Goal: Task Accomplishment & Management: Complete application form

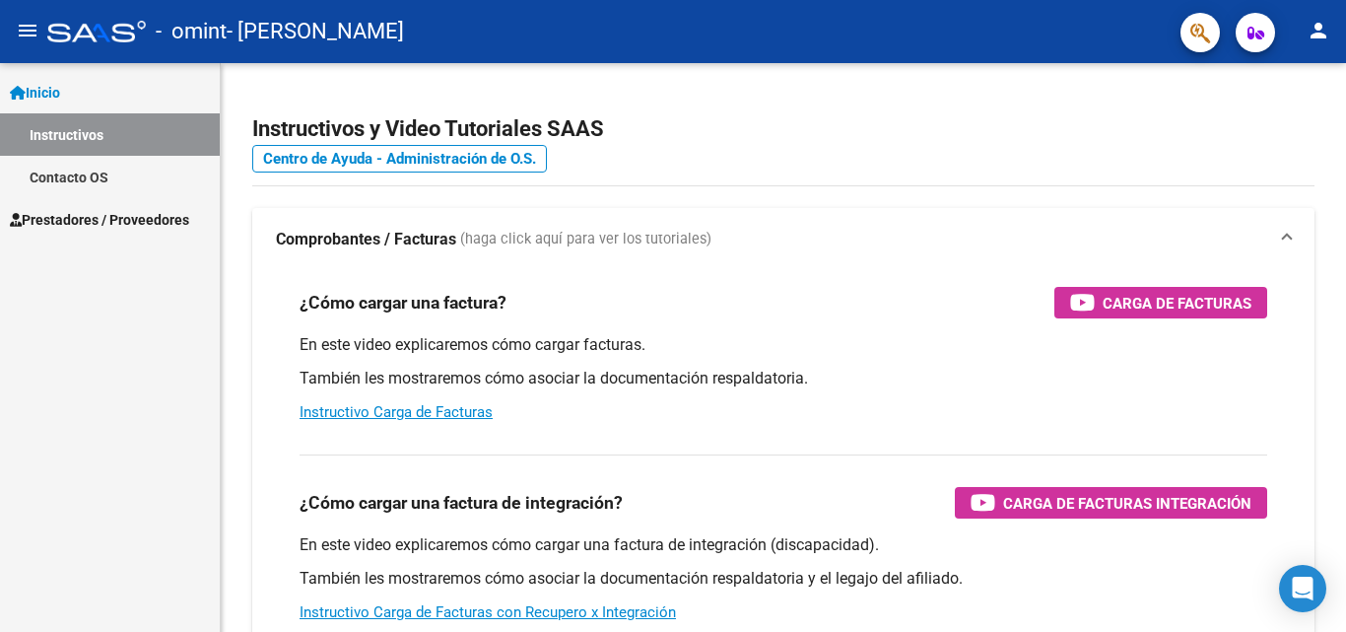
click at [133, 222] on span "Prestadores / Proveedores" at bounding box center [99, 220] width 179 height 22
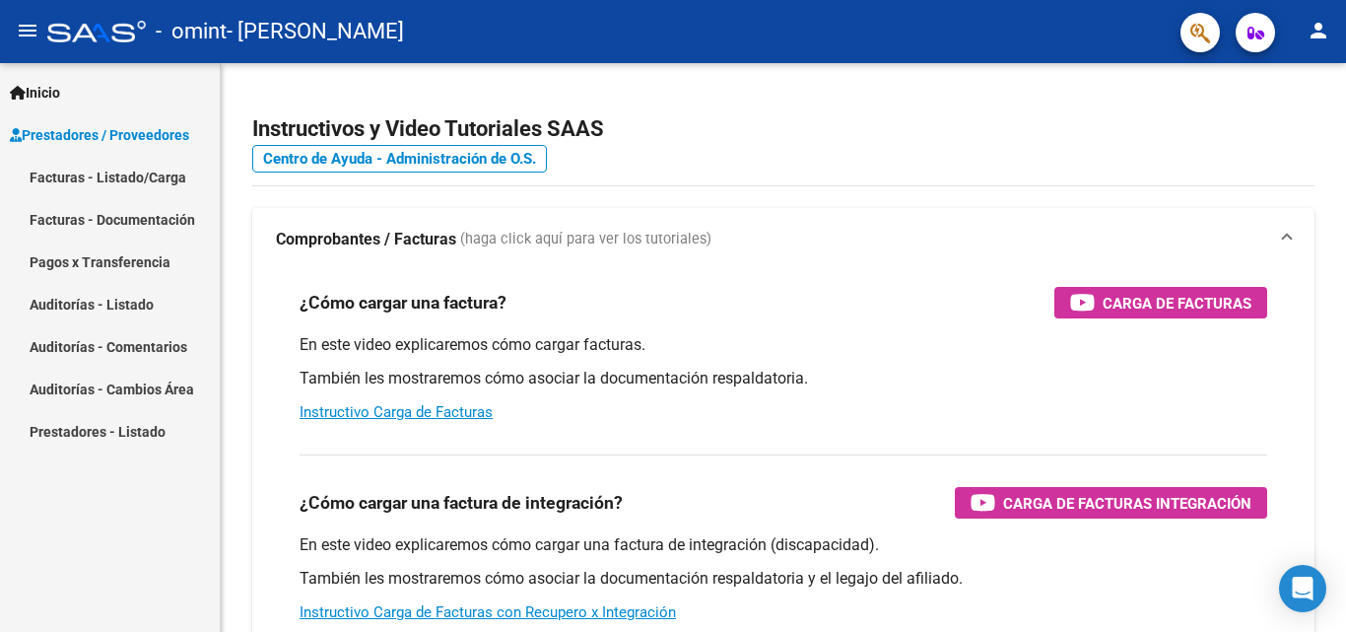
click at [130, 176] on link "Facturas - Listado/Carga" at bounding box center [110, 177] width 220 height 42
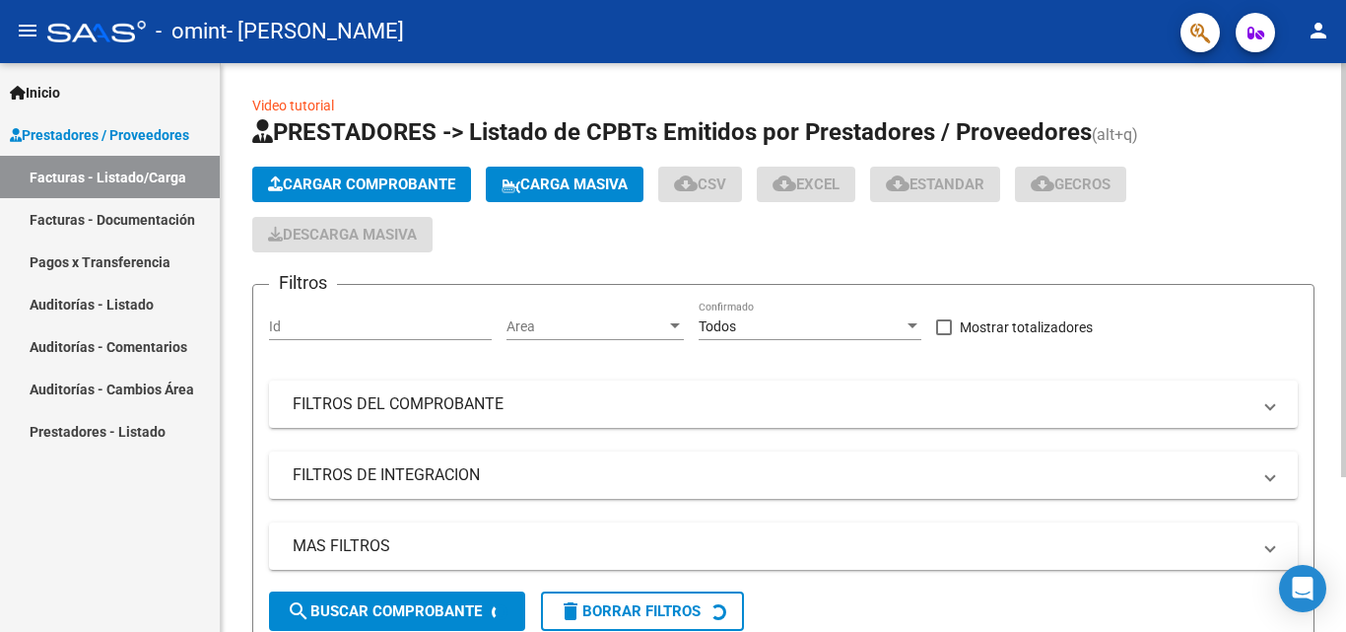
click at [363, 183] on span "Cargar Comprobante" at bounding box center [361, 184] width 187 height 18
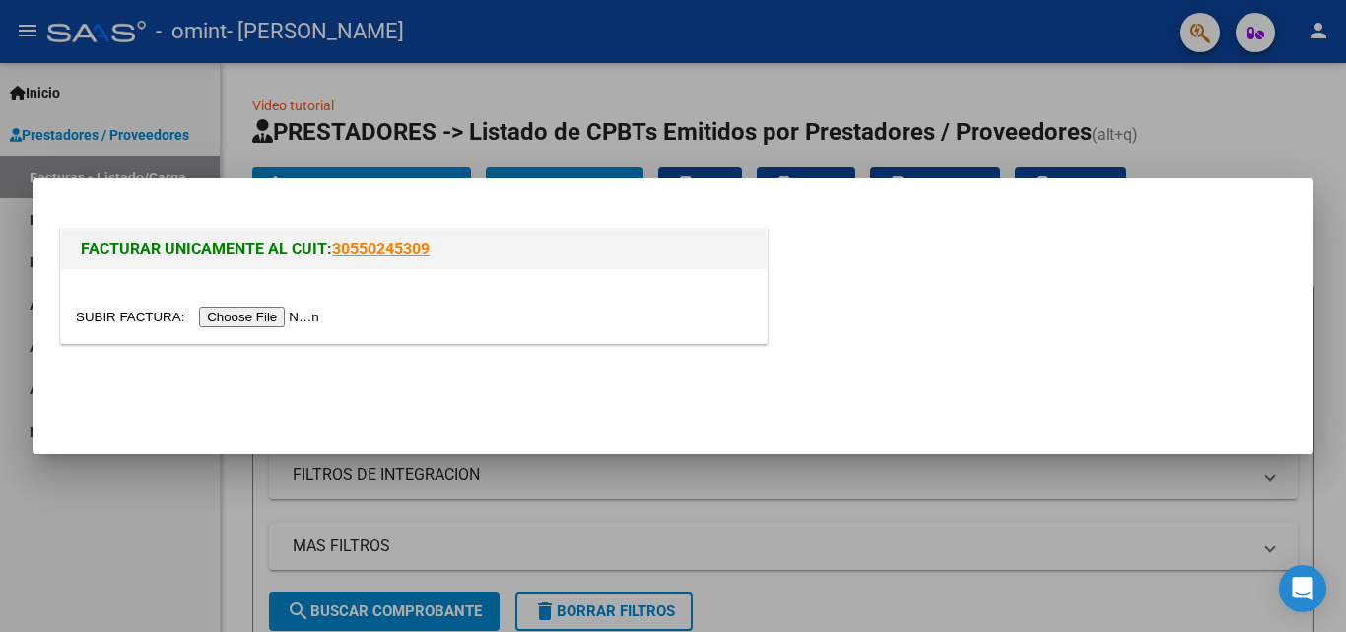
click at [257, 320] on input "file" at bounding box center [200, 316] width 249 height 21
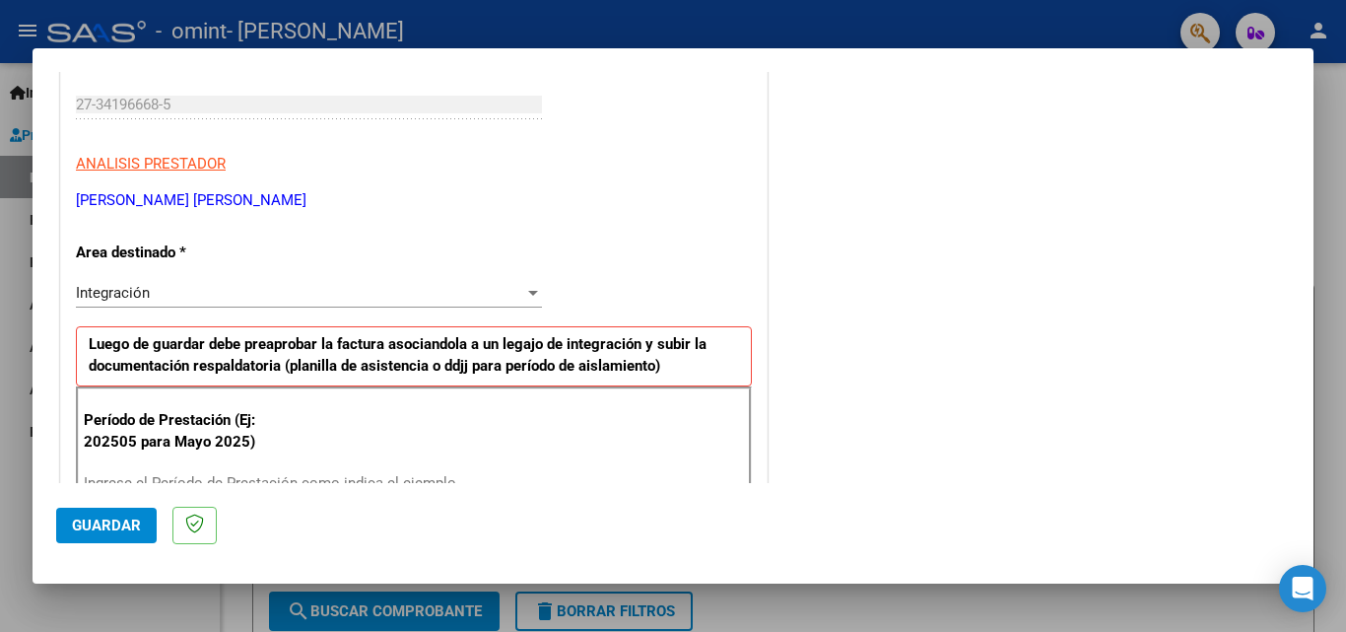
scroll to position [394, 0]
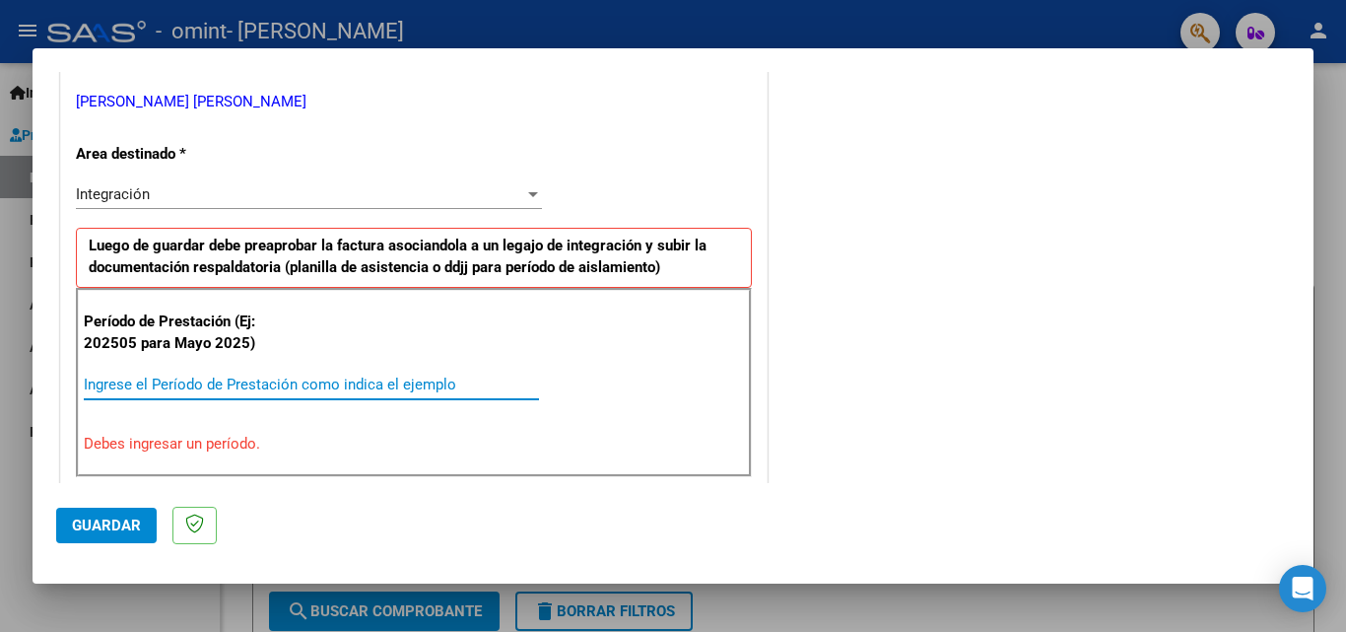
click at [206, 391] on input "Ingrese el Período de Prestación como indica el ejemplo" at bounding box center [311, 384] width 455 height 18
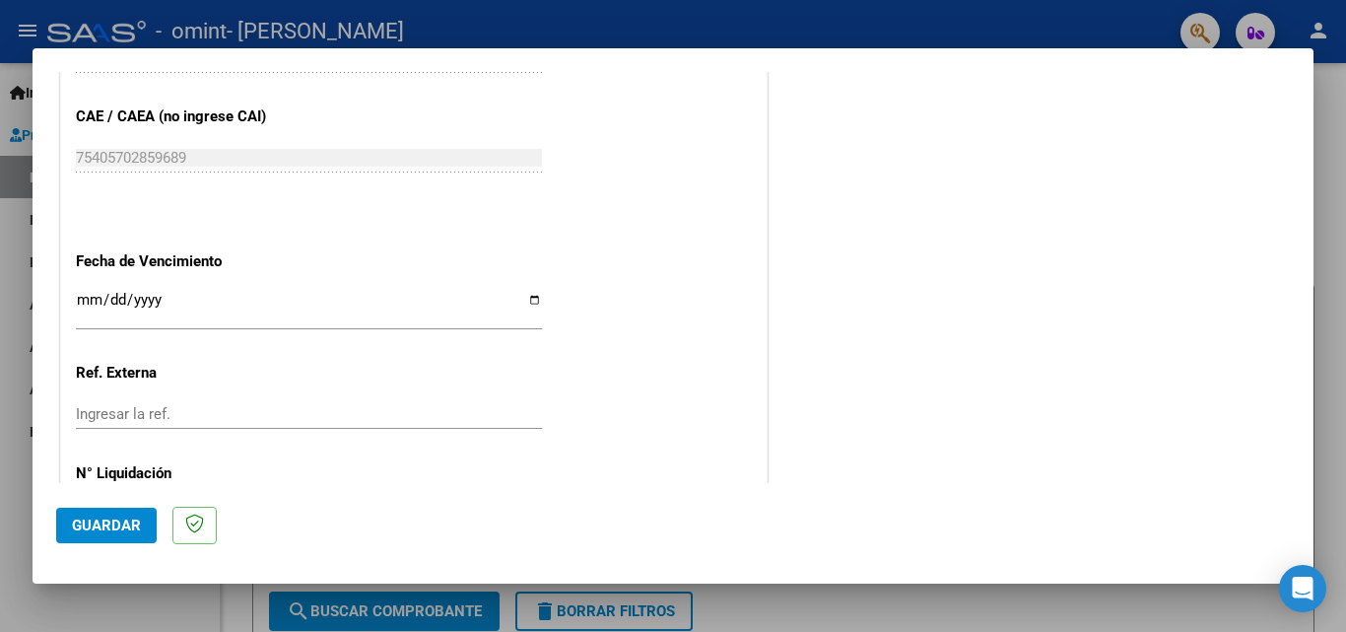
scroll to position [1281, 0]
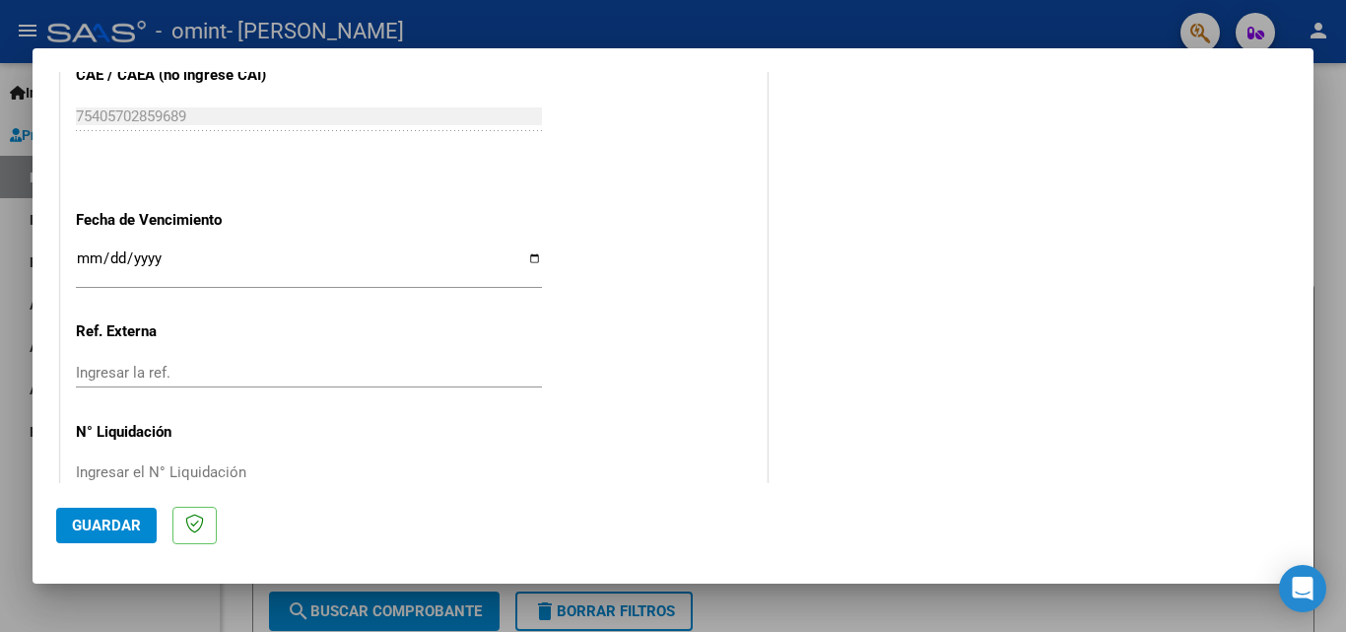
type input "202509"
click at [526, 262] on input "Ingresar la fecha" at bounding box center [309, 266] width 466 height 32
type input "[DATE]"
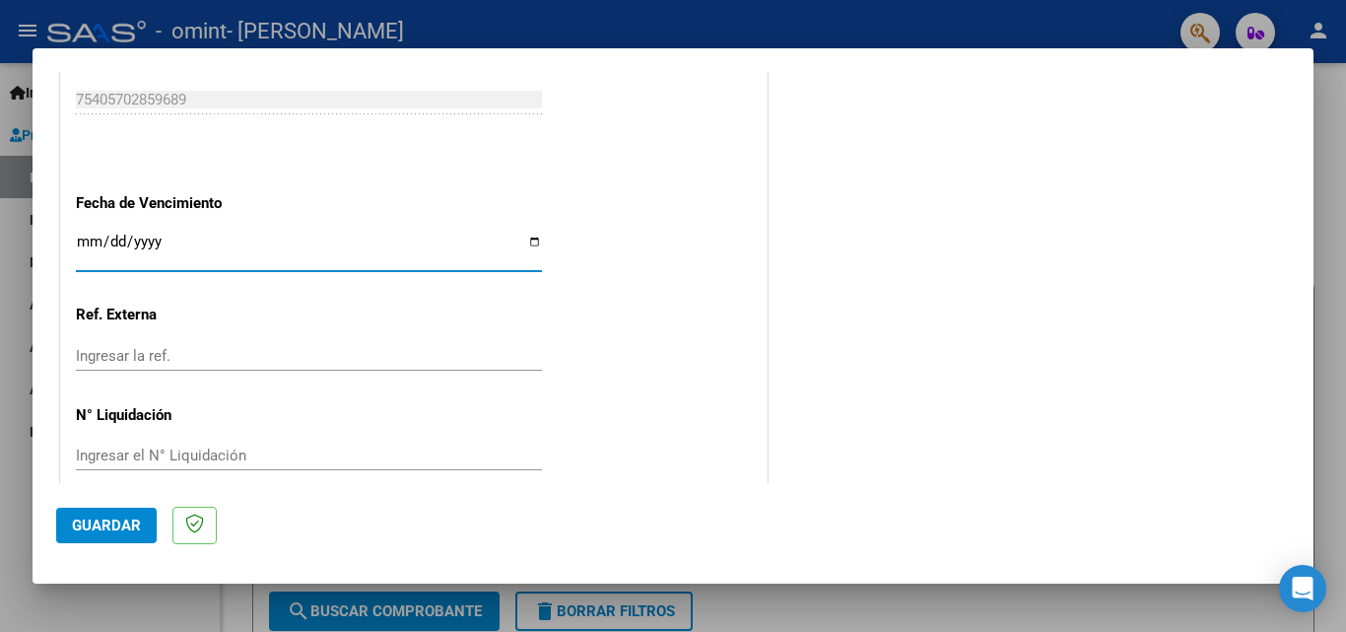
scroll to position [1323, 0]
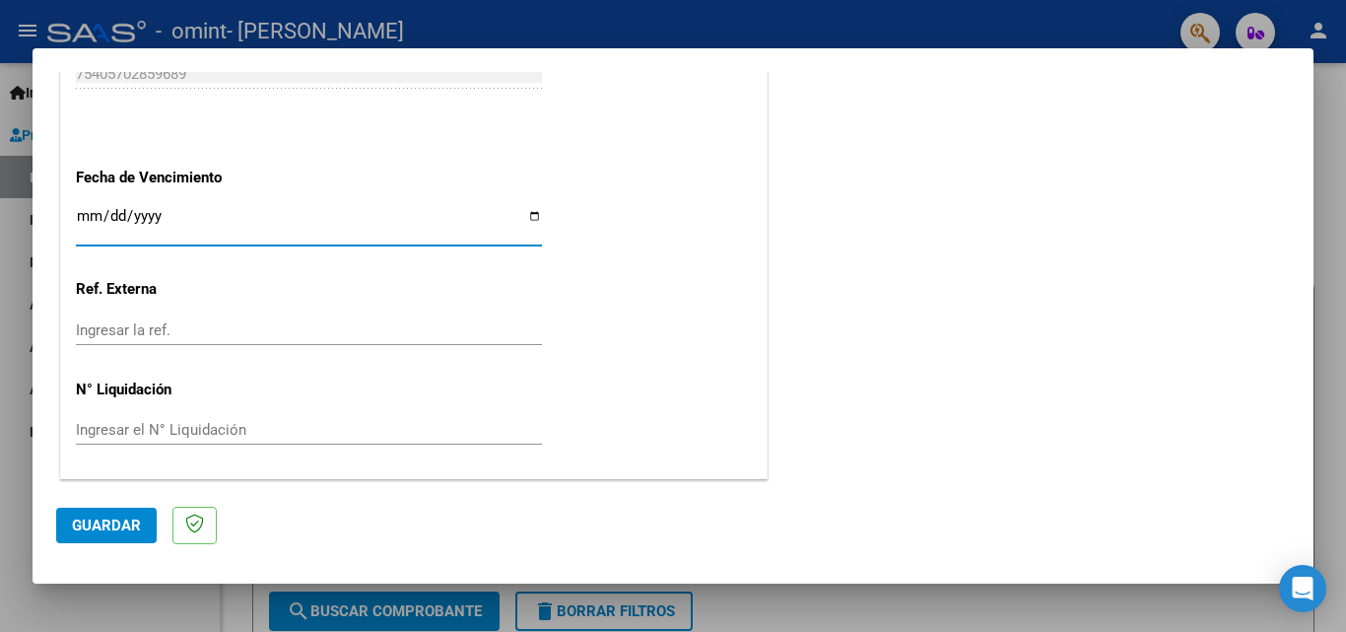
click at [115, 527] on span "Guardar" at bounding box center [106, 525] width 69 height 18
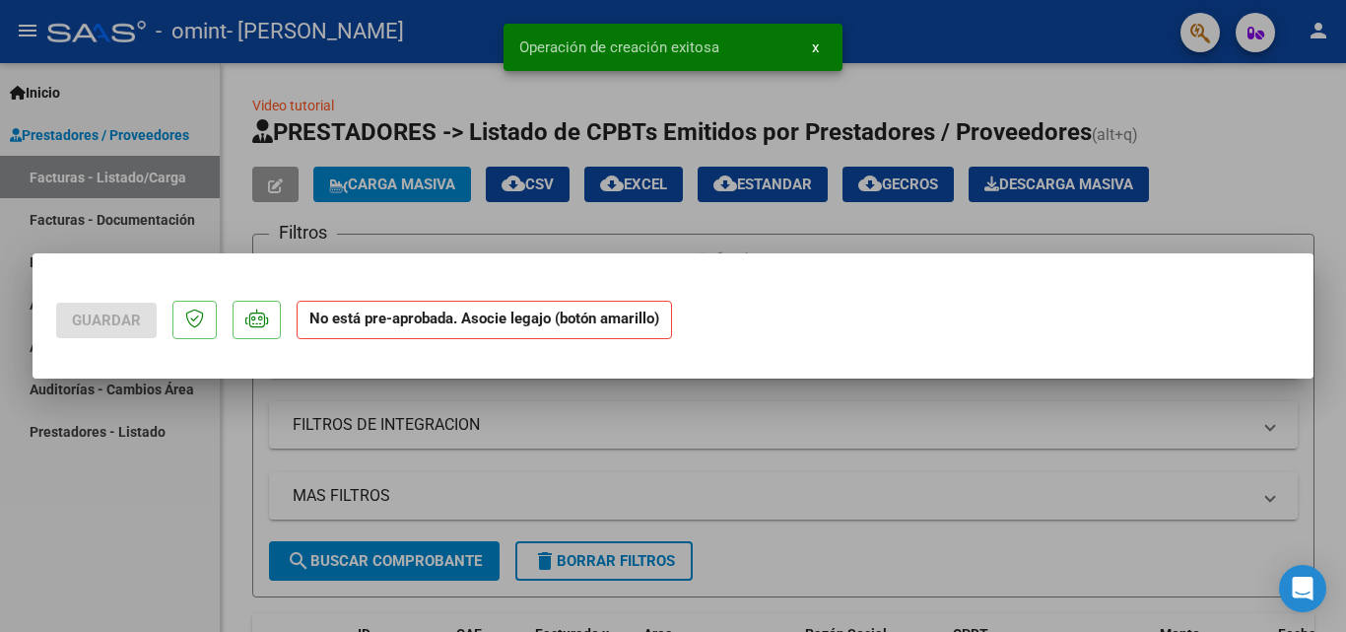
scroll to position [0, 0]
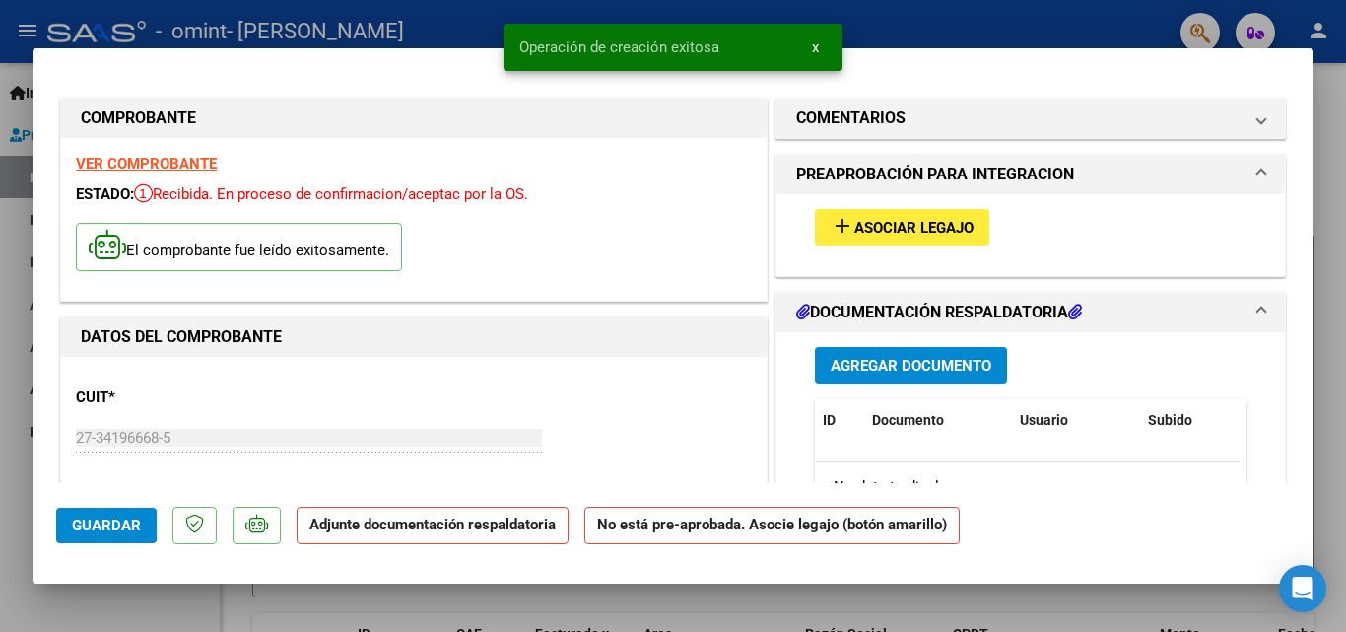
click at [910, 235] on span "Asociar Legajo" at bounding box center [913, 228] width 119 height 18
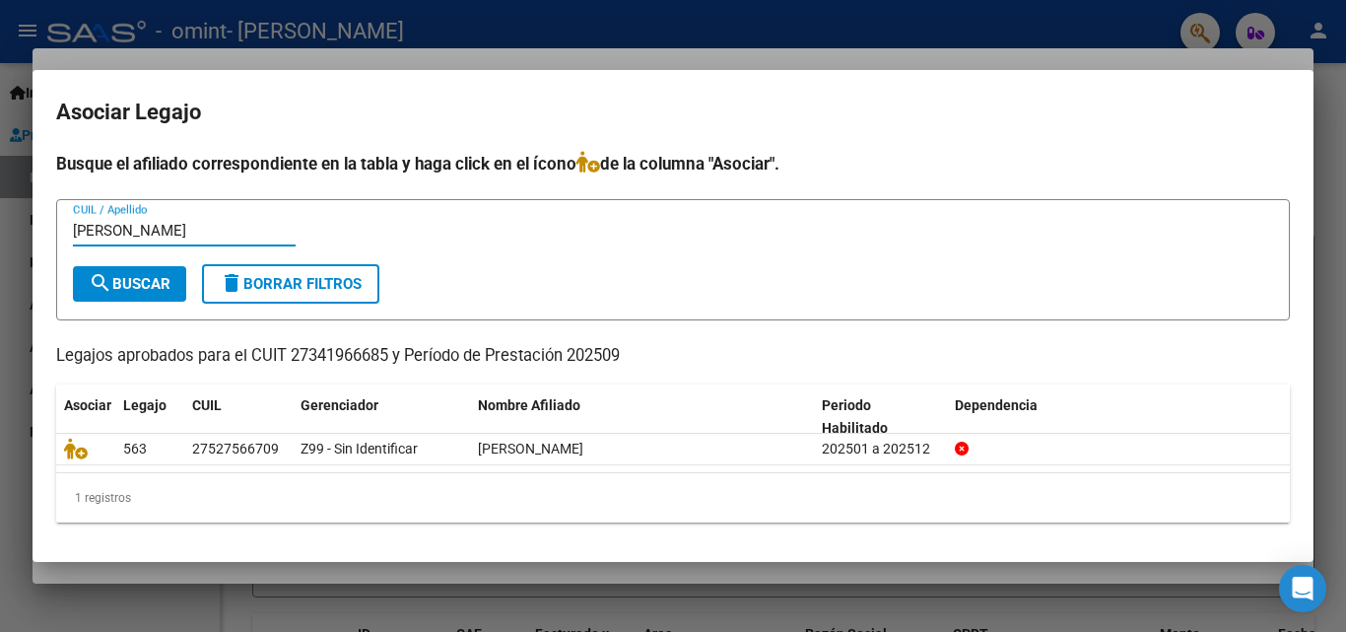
type input "[PERSON_NAME]"
click at [149, 289] on span "search Buscar" at bounding box center [130, 284] width 82 height 18
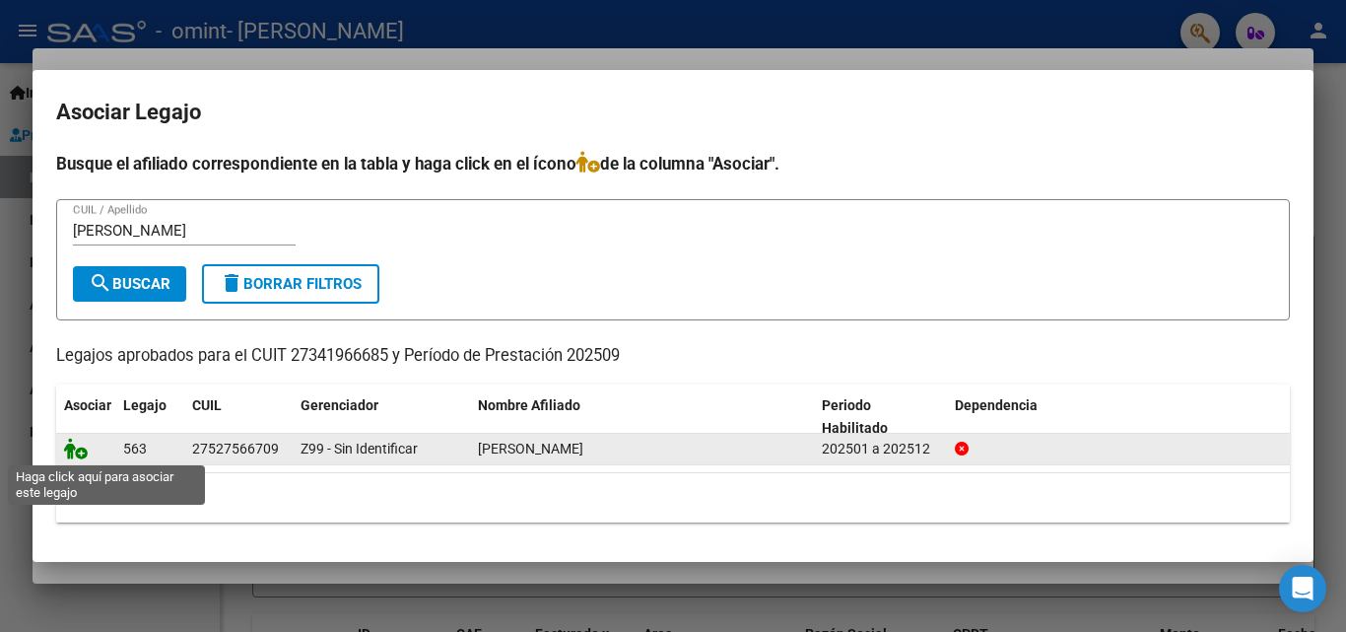
click at [75, 452] on icon at bounding box center [76, 448] width 24 height 22
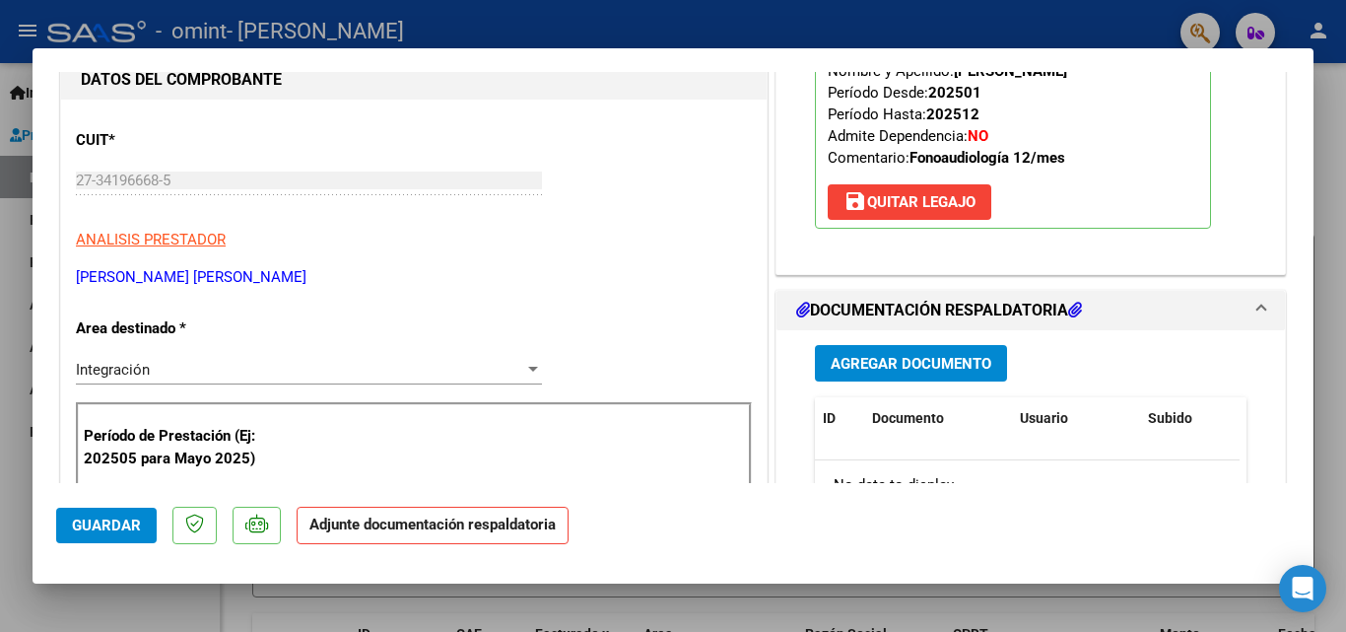
scroll to position [368, 0]
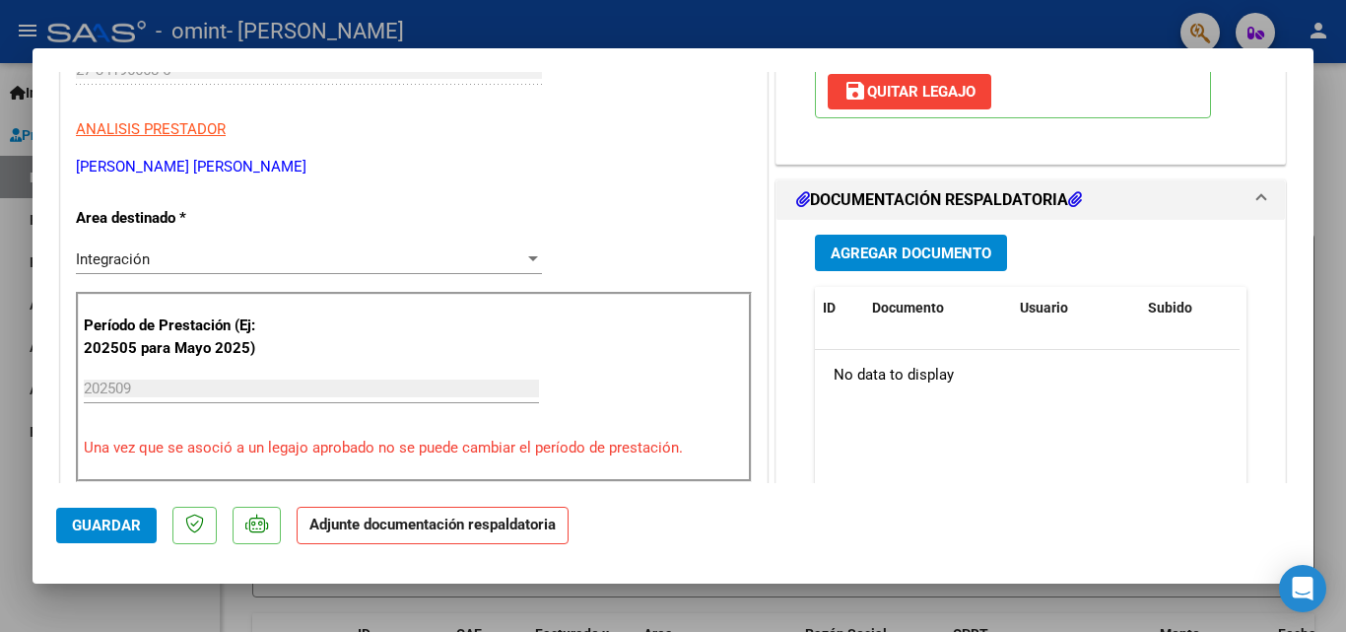
click at [880, 240] on button "Agregar Documento" at bounding box center [911, 253] width 192 height 36
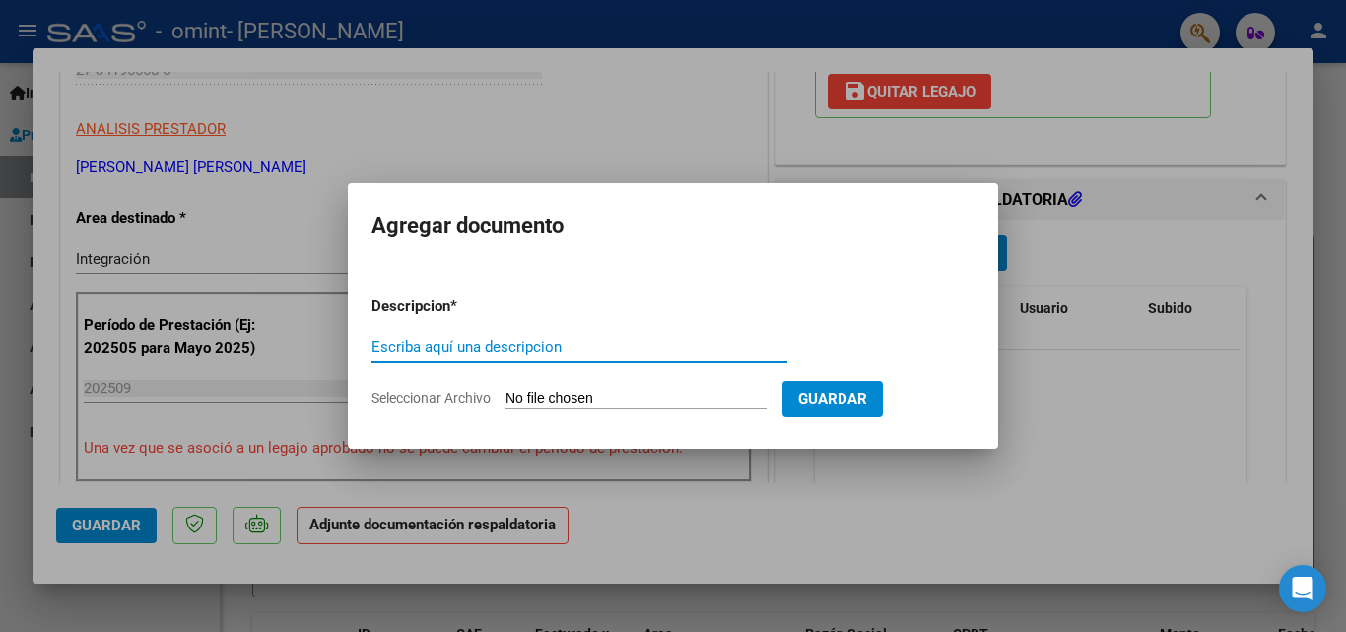
click at [442, 400] on span "Seleccionar Archivo" at bounding box center [430, 398] width 119 height 16
click at [505, 400] on input "Seleccionar Archivo" at bounding box center [635, 399] width 261 height 19
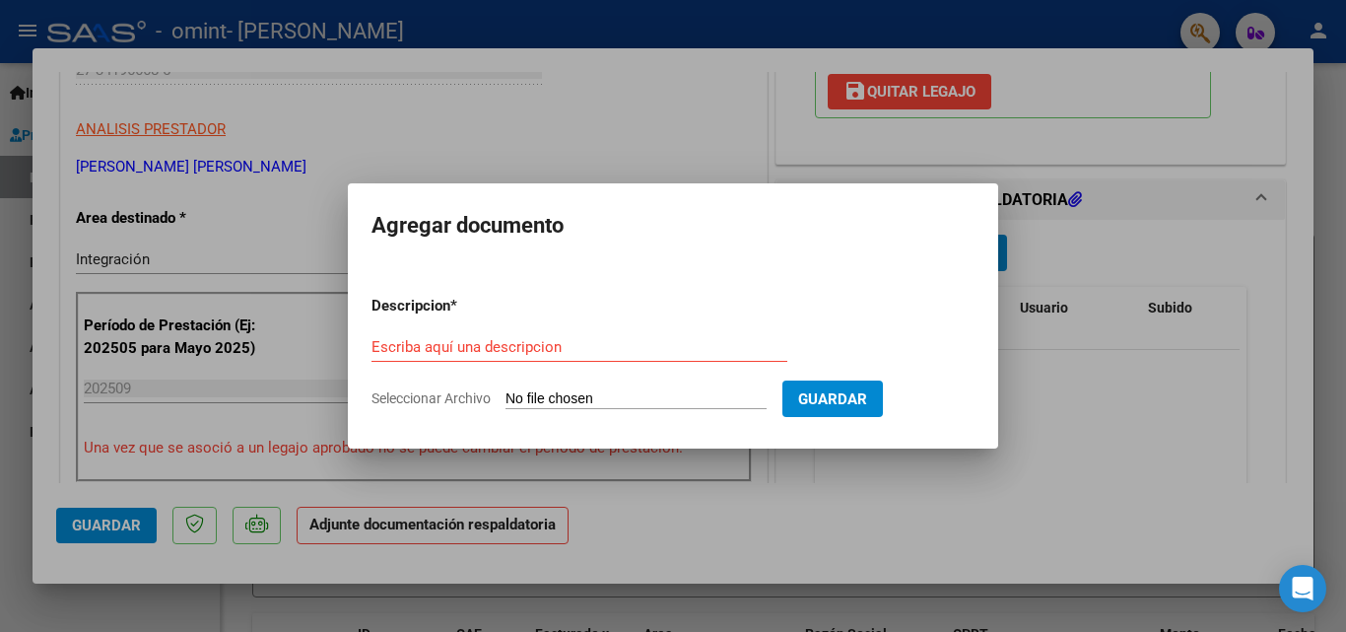
type input "C:\fakepath\asist marti [DATE].pdf"
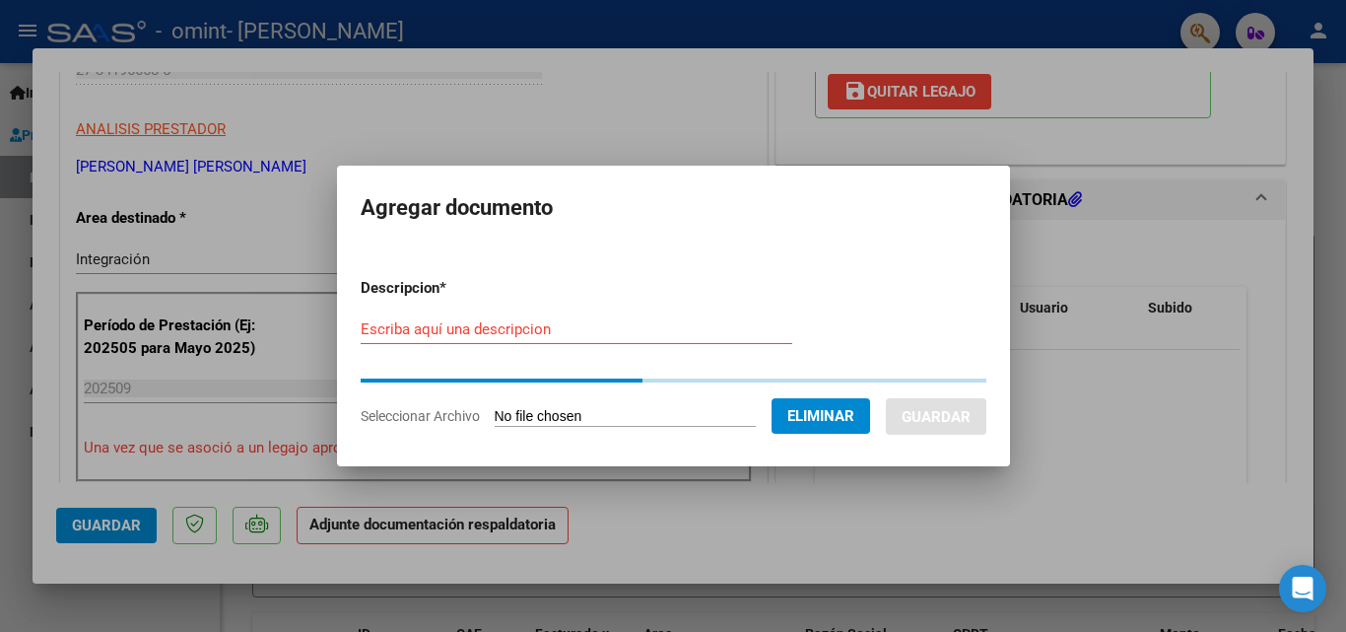
click at [526, 331] on input "Escriba aquí una descripcion" at bounding box center [577, 329] width 432 height 18
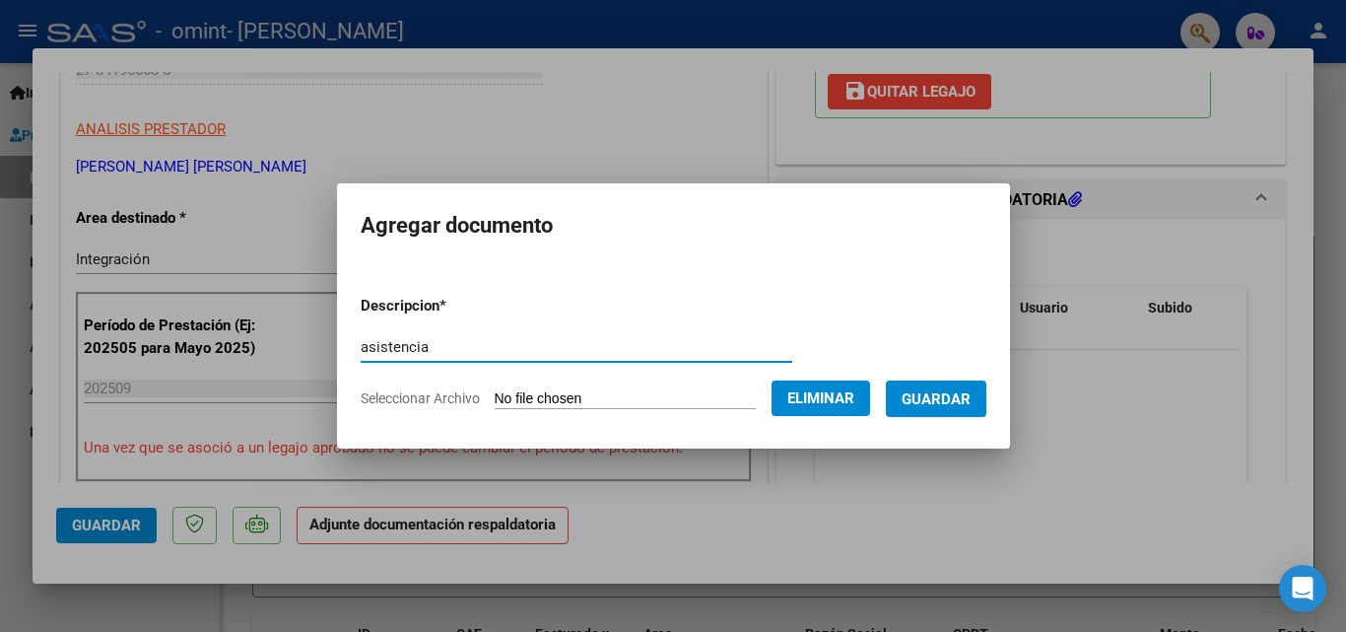
type input "asistencia"
click at [955, 398] on span "Guardar" at bounding box center [936, 399] width 69 height 18
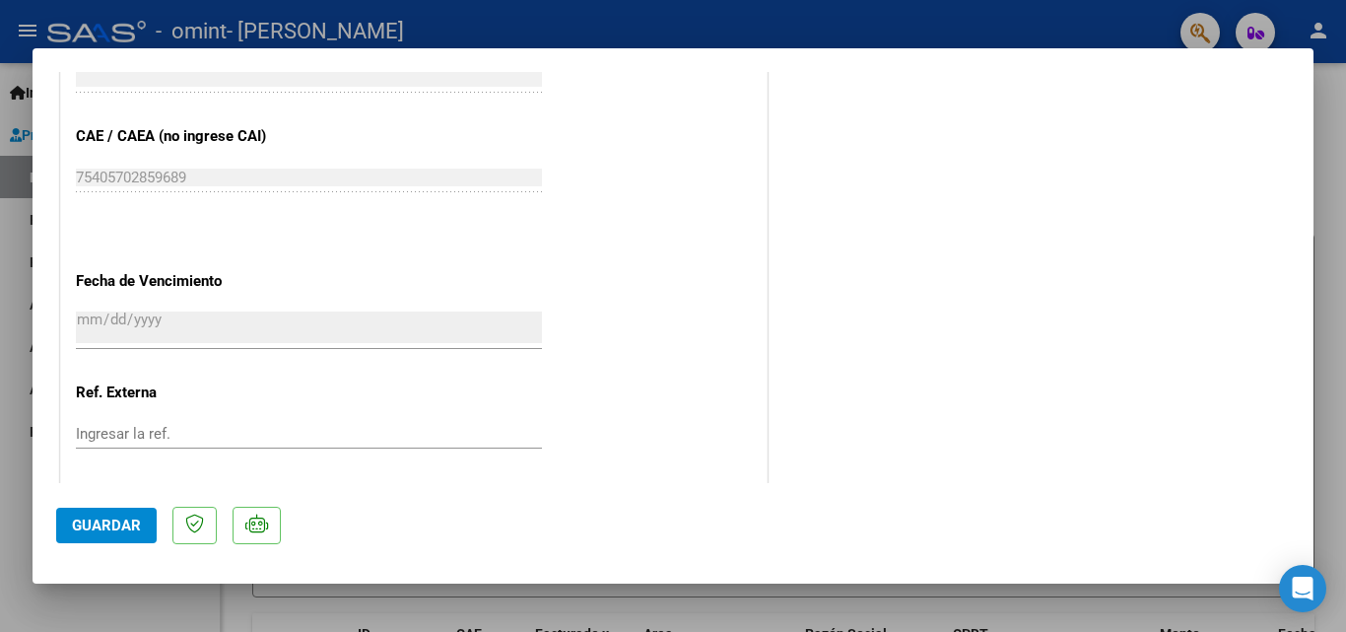
scroll to position [1353, 0]
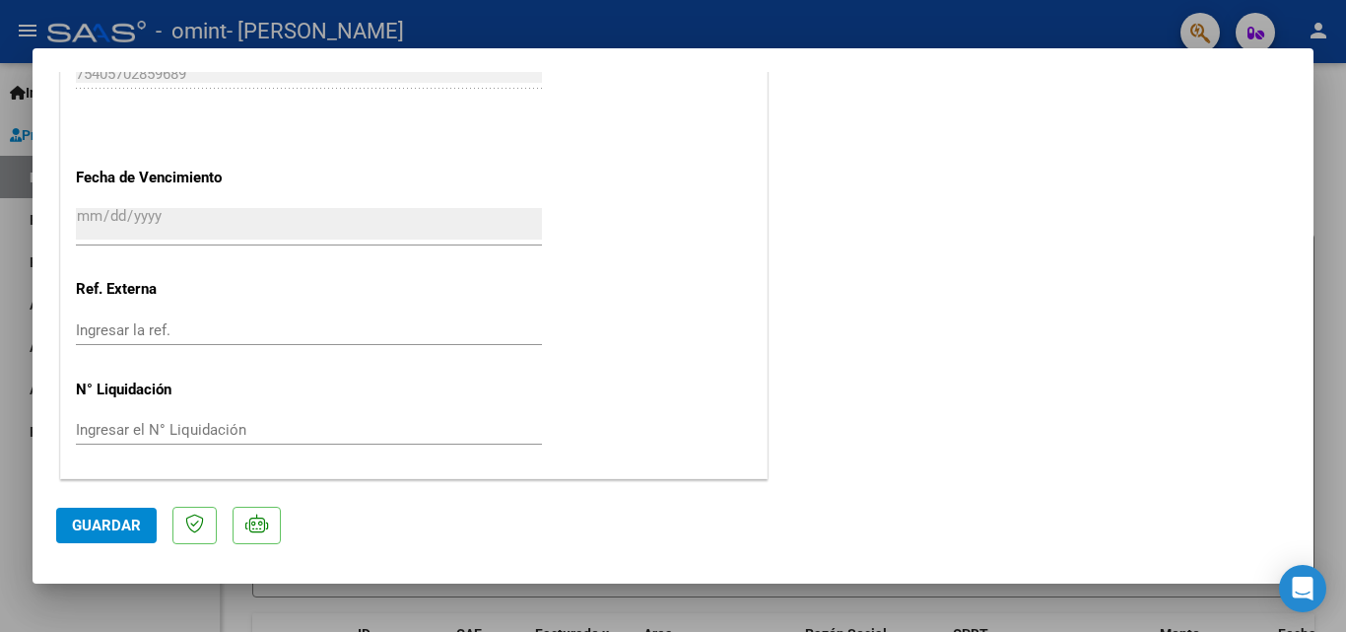
click at [106, 522] on span "Guardar" at bounding box center [106, 525] width 69 height 18
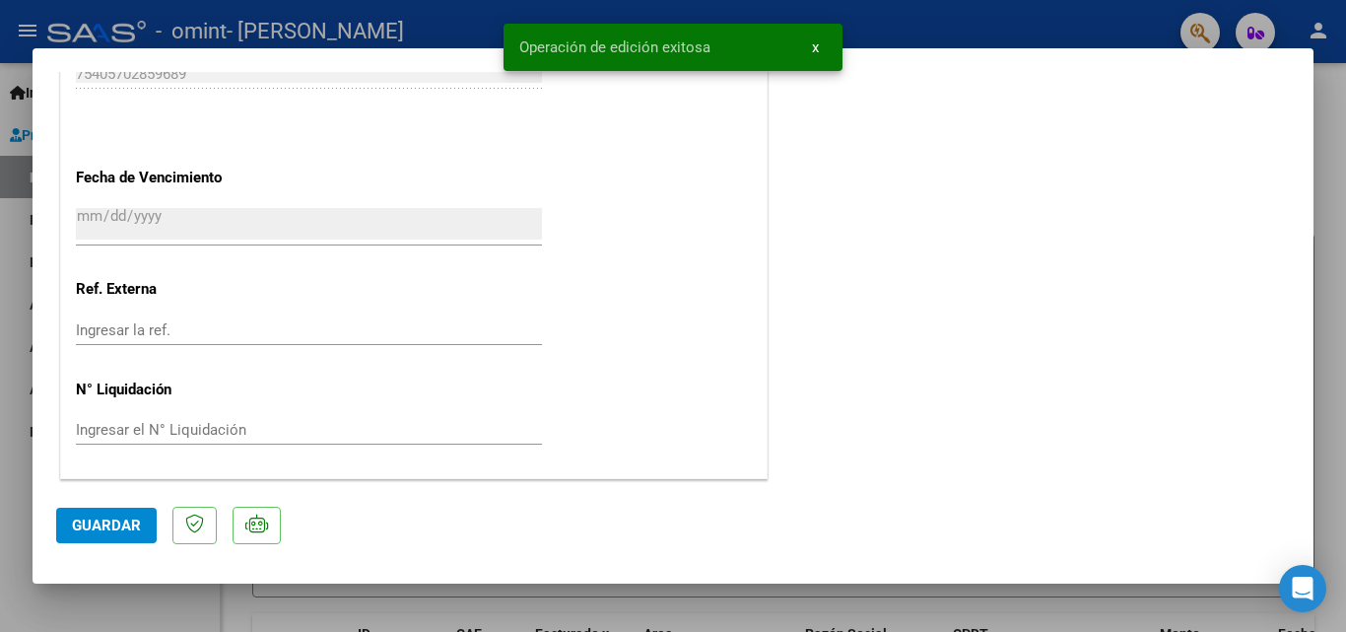
click at [129, 516] on span "Guardar" at bounding box center [106, 525] width 69 height 18
click at [804, 55] on button "x" at bounding box center [815, 47] width 38 height 35
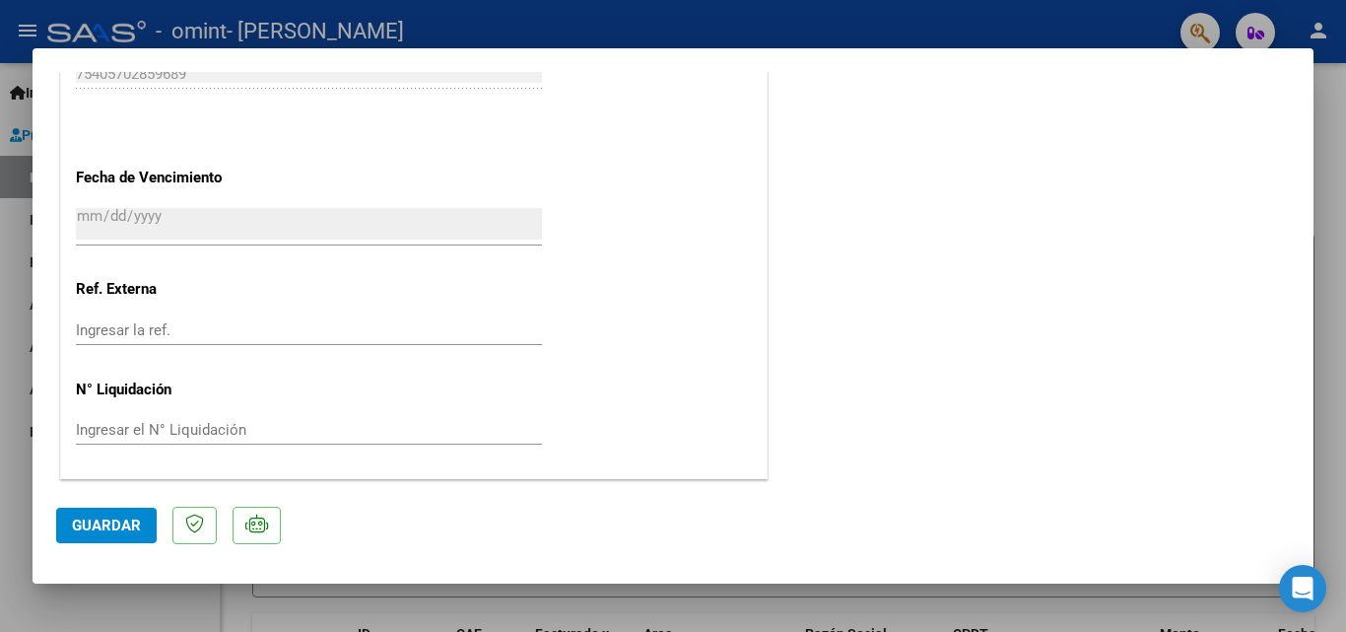
click at [1327, 186] on div at bounding box center [673, 316] width 1346 height 632
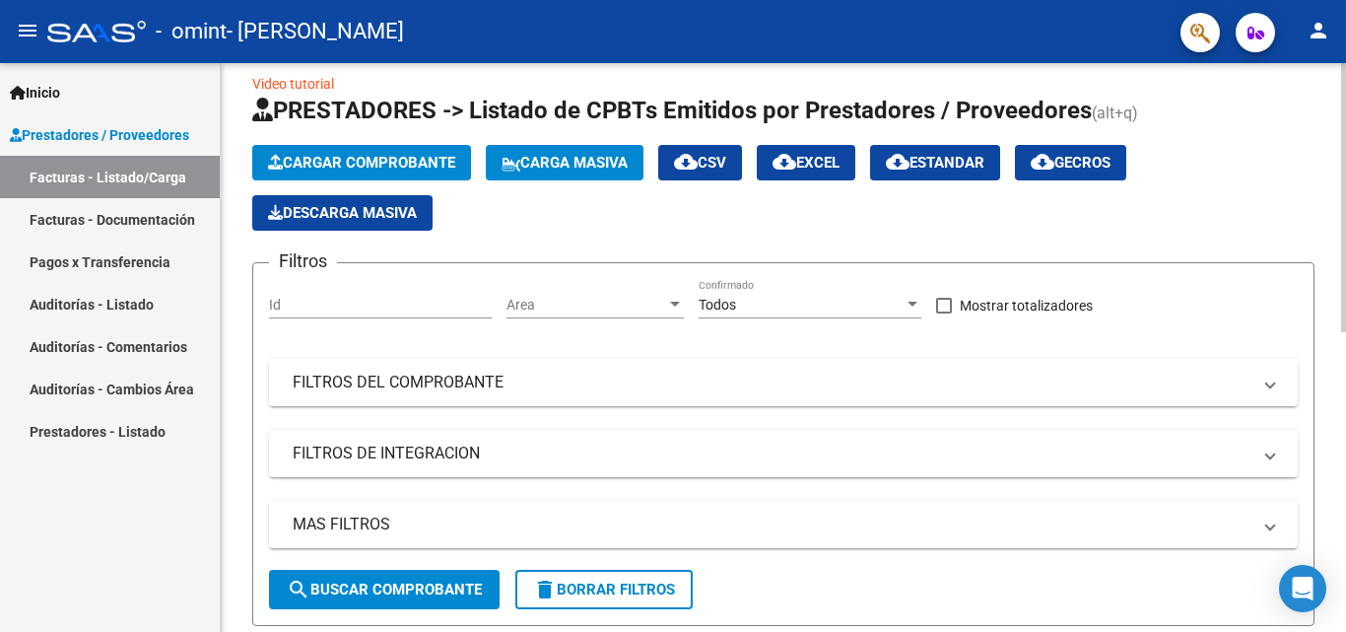
scroll to position [0, 0]
